Goal: Use online tool/utility: Utilize a website feature to perform a specific function

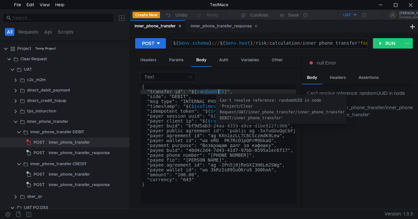
drag, startPoint x: 218, startPoint y: 91, endPoint x: 220, endPoint y: 107, distance: 15.7
click at [218, 93] on div "{ "transfer_id": " ${ randomUUID } ", "side": "DEBIT", "msg_type": "INTERNAL_PH…" at bounding box center [225, 148] width 170 height 127
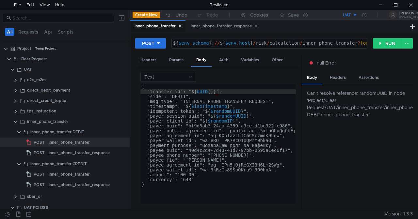
click at [343, 143] on div "Can't resolve reference: randomUUID in node 'Project/Clear Request/UAT/inner_ph…" at bounding box center [357, 147] width 111 height 125
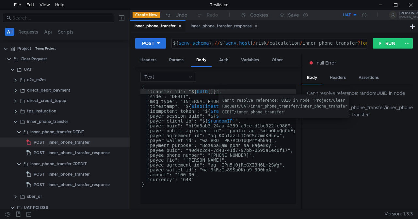
click at [235, 103] on div "Can't resolve reference: UUID in node 'Project/Clear Request/UAT/inner_phone_tr…" at bounding box center [283, 107] width 123 height 18
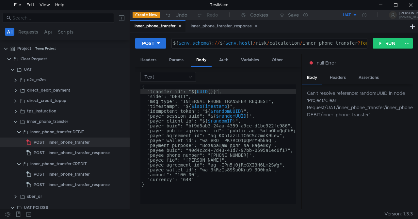
type textarea ""payer_agreement_id": "ag_KXn1azLLTC6CSczmdK9Lew","
click at [197, 134] on div "{ "transfer_id": " ${ UUID ( ) } ", "side": "DEBIT", "msg_type": "INTERNAL_PHON…" at bounding box center [225, 148] width 170 height 127
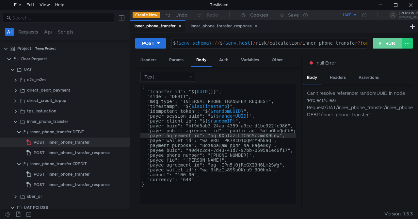
click at [382, 43] on button "RUN" at bounding box center [387, 43] width 29 height 10
click at [366, 14] on icon at bounding box center [364, 15] width 4 height 4
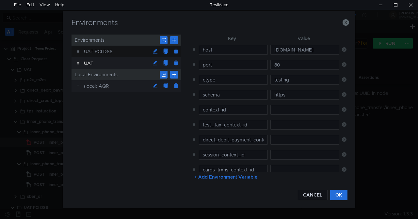
click at [104, 87] on div "(local) AQR" at bounding box center [117, 86] width 66 height 12
type input "[DOMAIN_NAME]"
type input "schema"
type input "https"
type input "port"
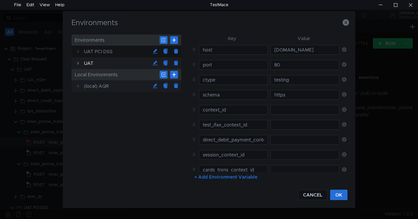
type input "80"
type input "ctype"
type input "testing"
type input "host_dss"
type input "[DOMAIN_NAME]"
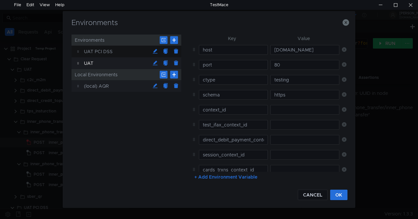
type input "host_aqr"
type input "[DOMAIN_NAME]"
type input "inner_debit_context_id"
type input "053af2f6-3932-3630-3139-386663663761"
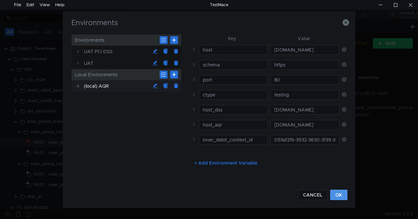
click at [338, 196] on button "OK" at bounding box center [338, 195] width 17 height 10
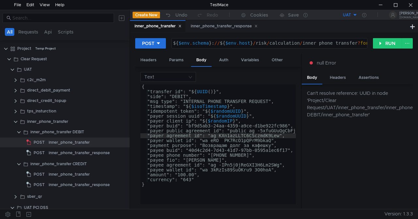
click at [348, 15] on div "UAT" at bounding box center [347, 15] width 8 height 6
click at [328, 62] on li "(local) AQR" at bounding box center [334, 60] width 45 height 10
click at [383, 43] on button "RUN" at bounding box center [387, 43] width 29 height 10
click at [388, 44] on button "RUN" at bounding box center [387, 43] width 29 height 10
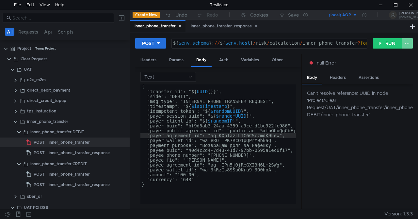
click at [408, 40] on button at bounding box center [406, 43] width 11 height 10
click at [409, 43] on div at bounding box center [209, 109] width 418 height 219
click at [378, 45] on button "RUN" at bounding box center [387, 43] width 29 height 10
click at [382, 43] on button "RUN" at bounding box center [387, 43] width 29 height 10
click at [90, 156] on div "inner_phone_transfer_response" at bounding box center [79, 153] width 61 height 10
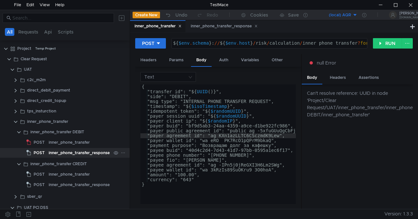
click at [95, 153] on div "inner_phone_transfer_response" at bounding box center [79, 153] width 61 height 10
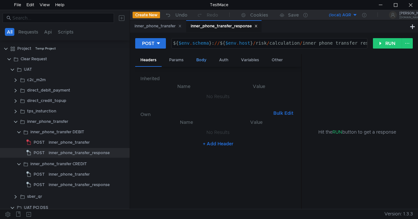
click at [204, 58] on div "Body" at bounding box center [201, 60] width 21 height 12
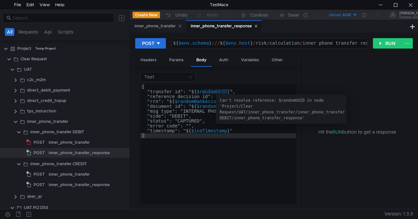
click at [221, 91] on div "{ "transfer_id": " ${ $randomUUID } ", "reference_decision_id": " ${ inner_debi…" at bounding box center [219, 150] width 159 height 130
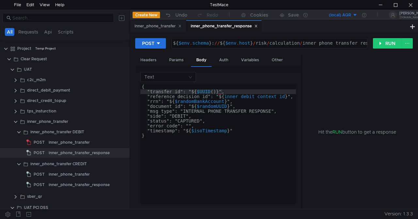
click at [352, 79] on div "Hit the RUN button to get a response" at bounding box center [356, 132] width 95 height 156
type textarea "}"
click at [265, 149] on div "{ "transfer_id": " ${ $UUID ( ) } ", "reference_decision_id": " ${ inner_debit_…" at bounding box center [219, 148] width 159 height 127
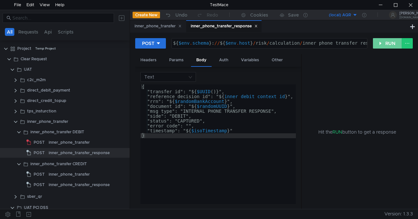
click at [380, 44] on button "RUN" at bounding box center [387, 43] width 29 height 10
